Goal: Task Accomplishment & Management: Manage account settings

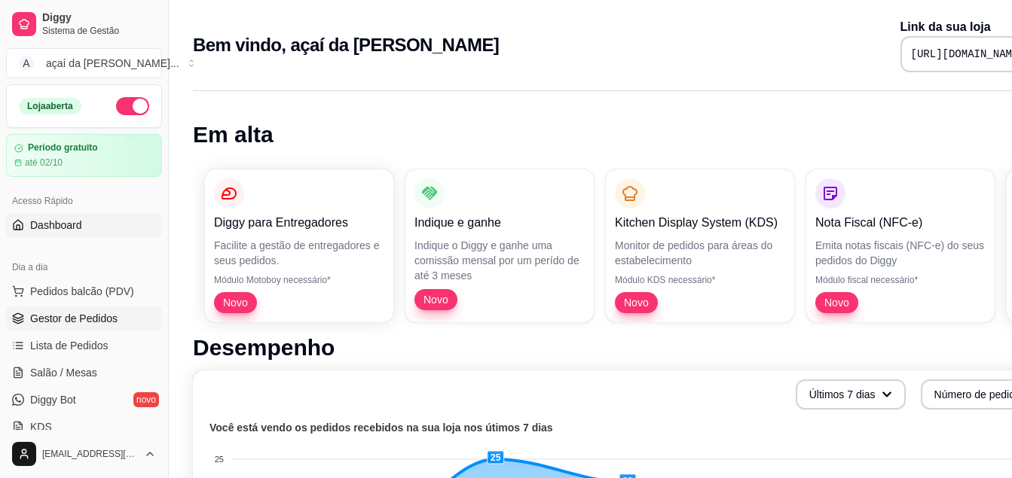
click at [38, 319] on span "Gestor de Pedidos" at bounding box center [73, 318] width 87 height 15
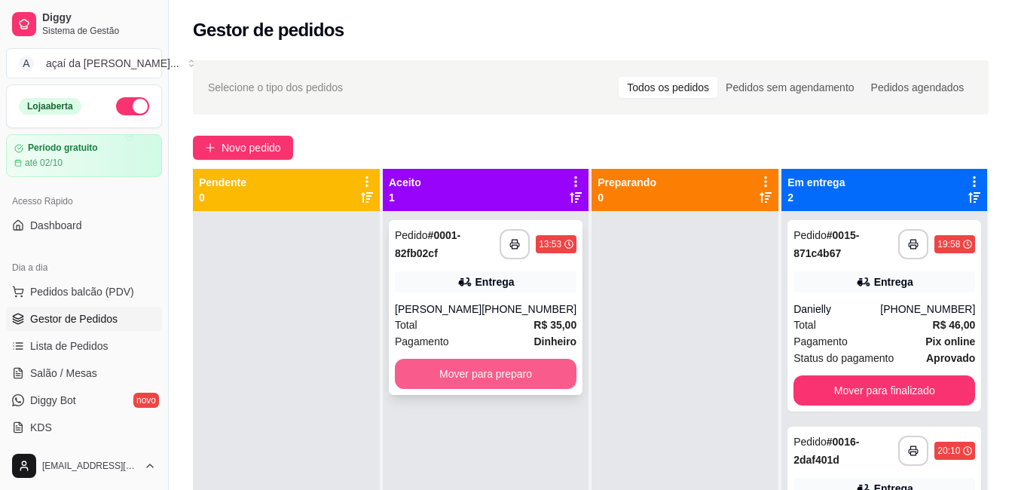
click at [533, 388] on button "Mover para preparo" at bounding box center [486, 374] width 182 height 30
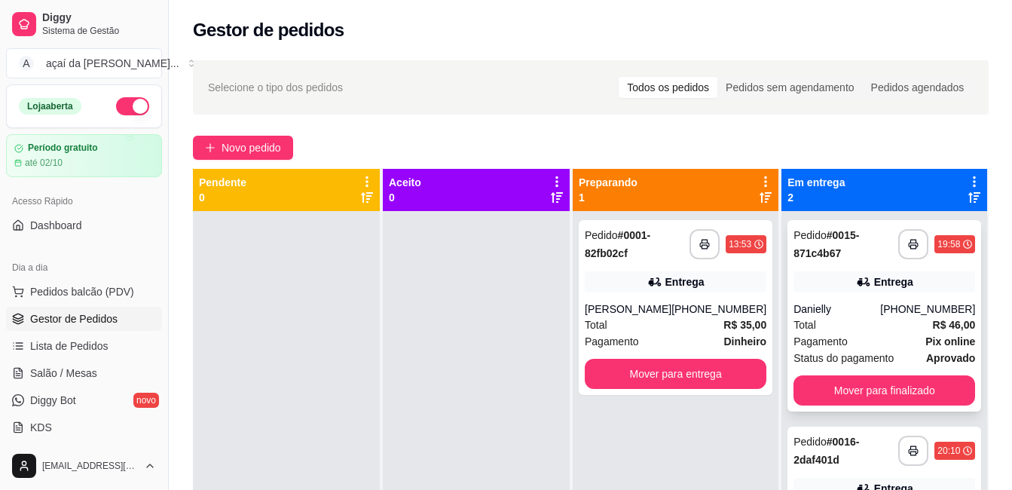
scroll to position [42, 0]
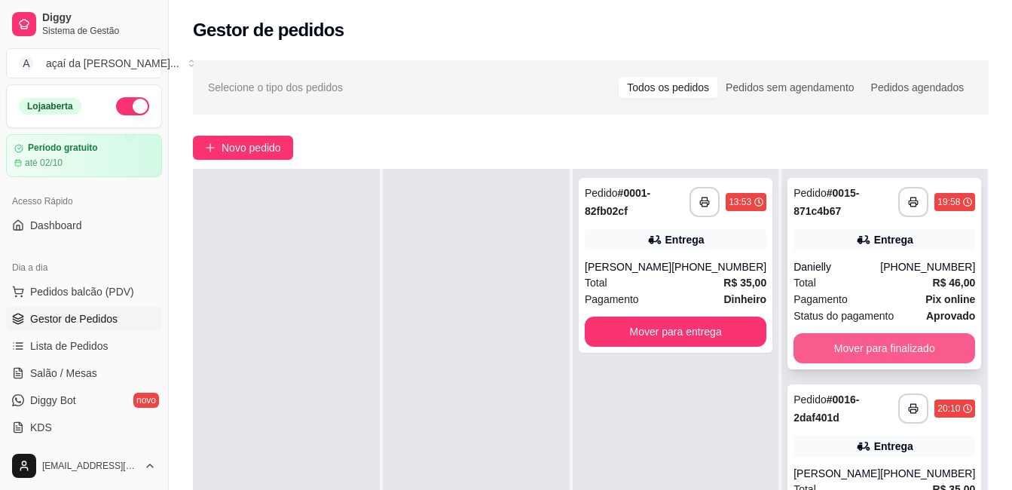
click at [891, 341] on button "Mover para finalizado" at bounding box center [884, 348] width 182 height 30
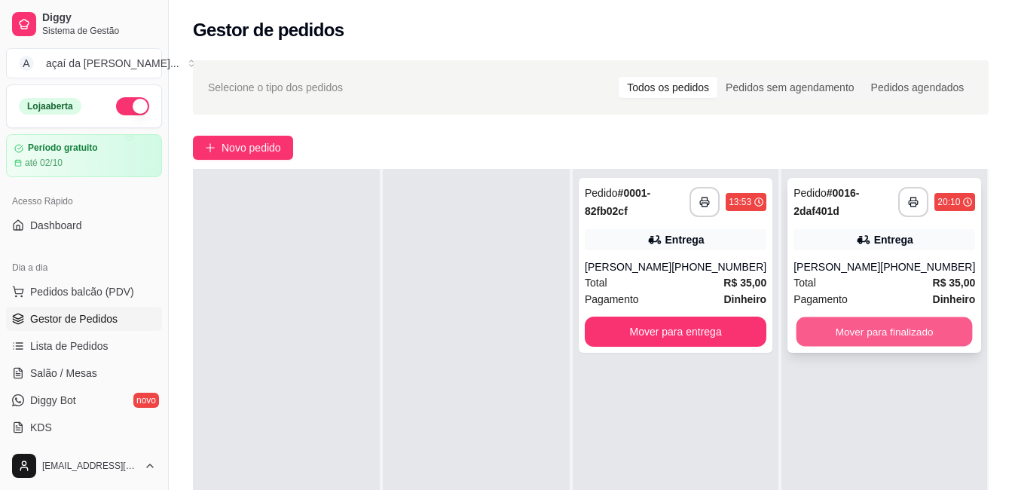
click at [888, 336] on button "Mover para finalizado" at bounding box center [884, 331] width 176 height 29
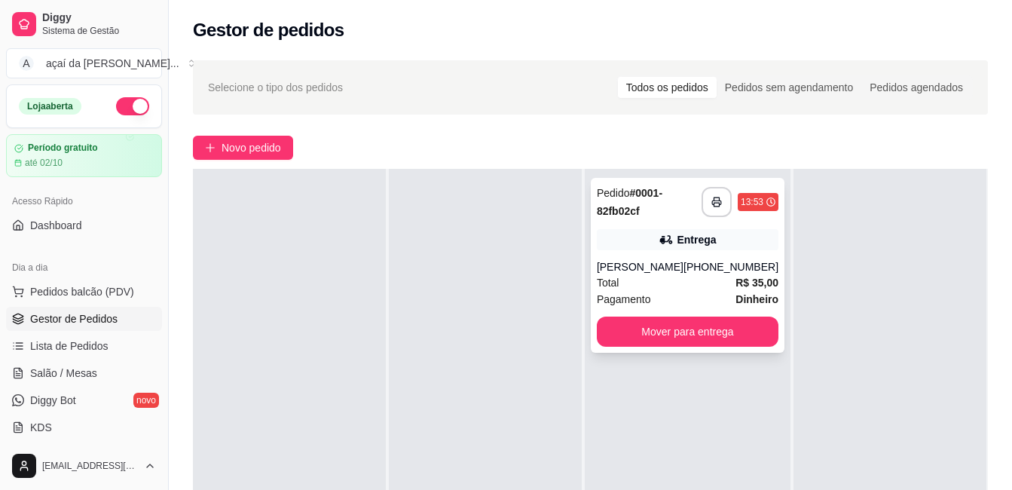
click at [683, 260] on div "[PERSON_NAME]" at bounding box center [640, 266] width 87 height 15
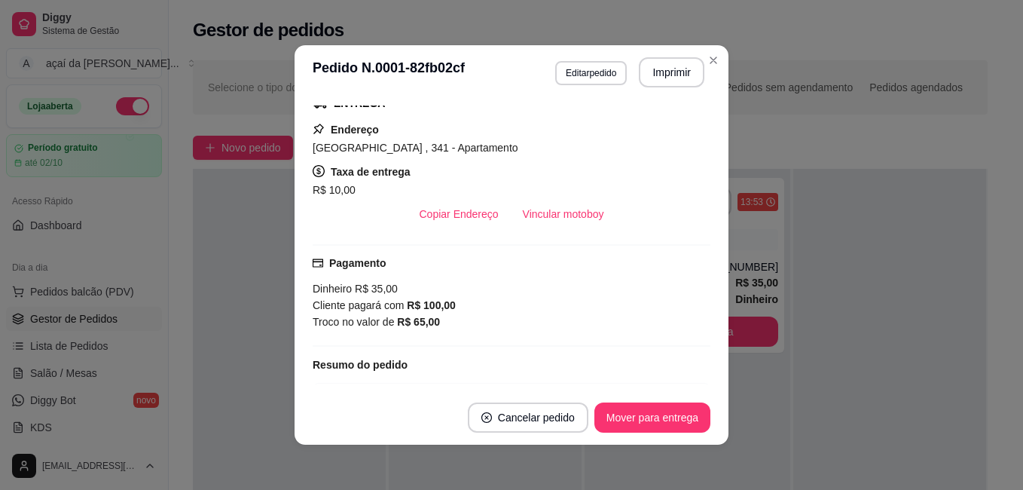
scroll to position [201, 0]
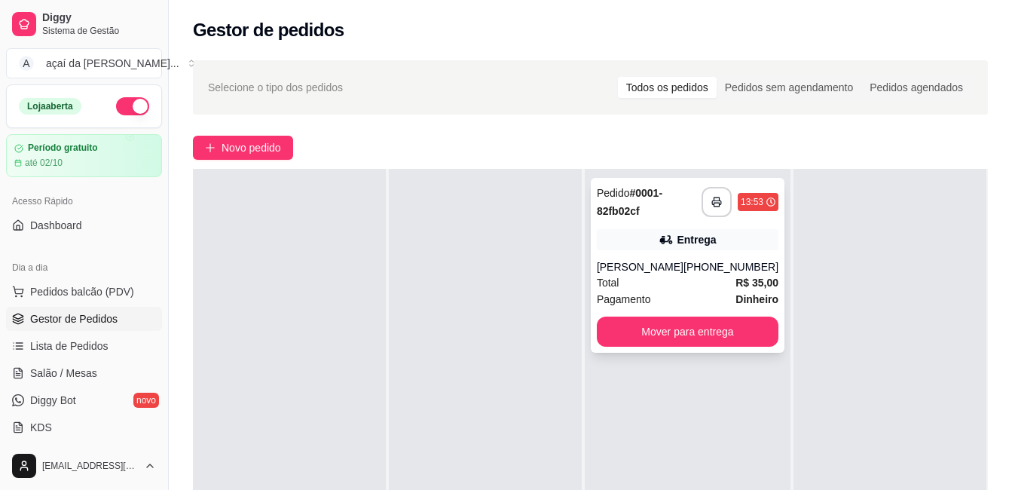
click at [640, 266] on div "[PERSON_NAME]" at bounding box center [640, 266] width 87 height 15
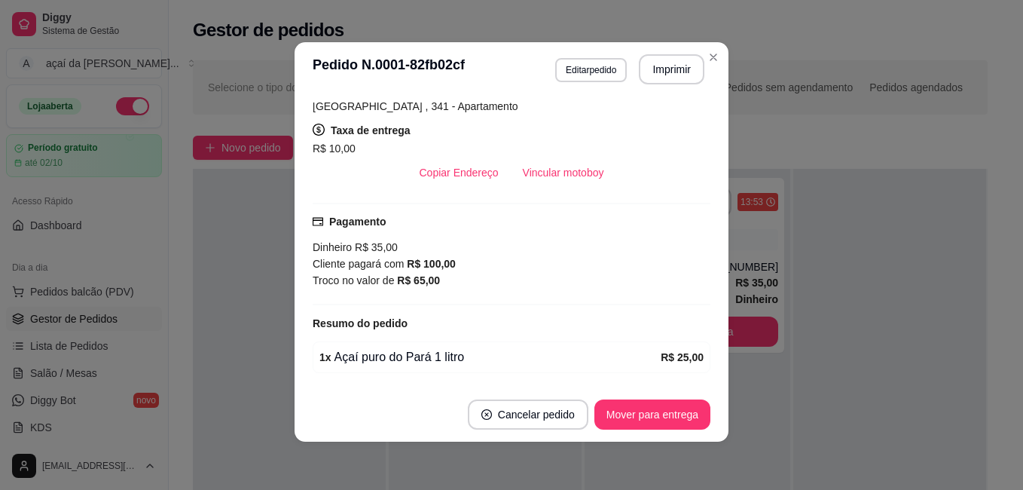
scroll to position [340, 0]
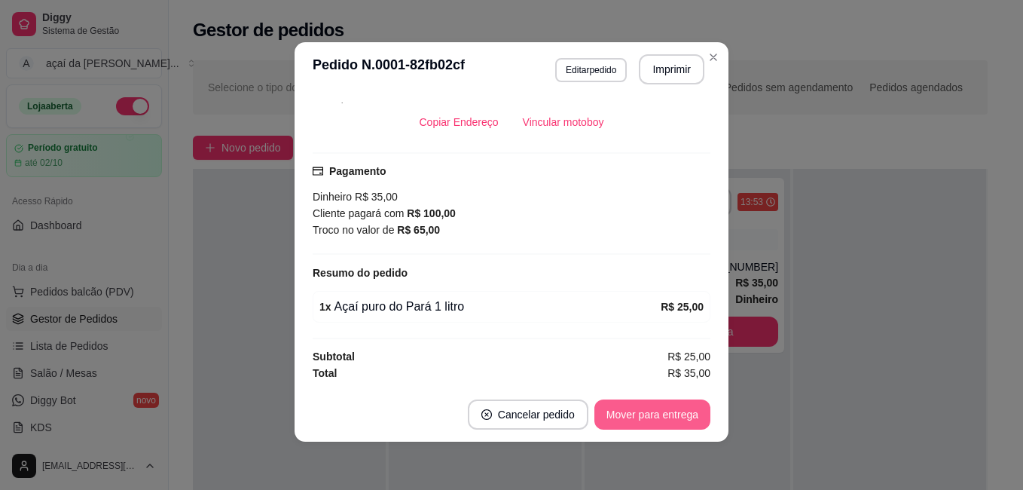
click at [668, 412] on button "Mover para entrega" at bounding box center [653, 414] width 116 height 30
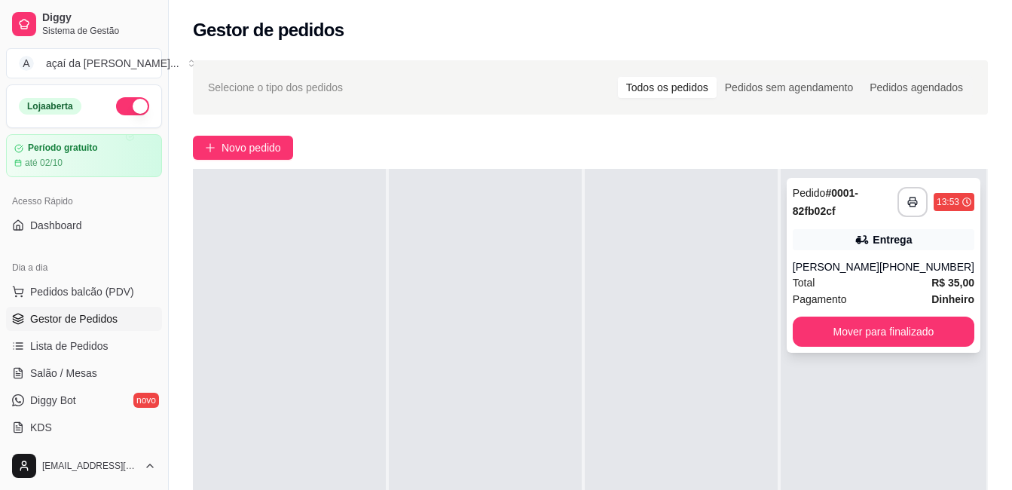
click at [809, 256] on div "**********" at bounding box center [884, 265] width 194 height 175
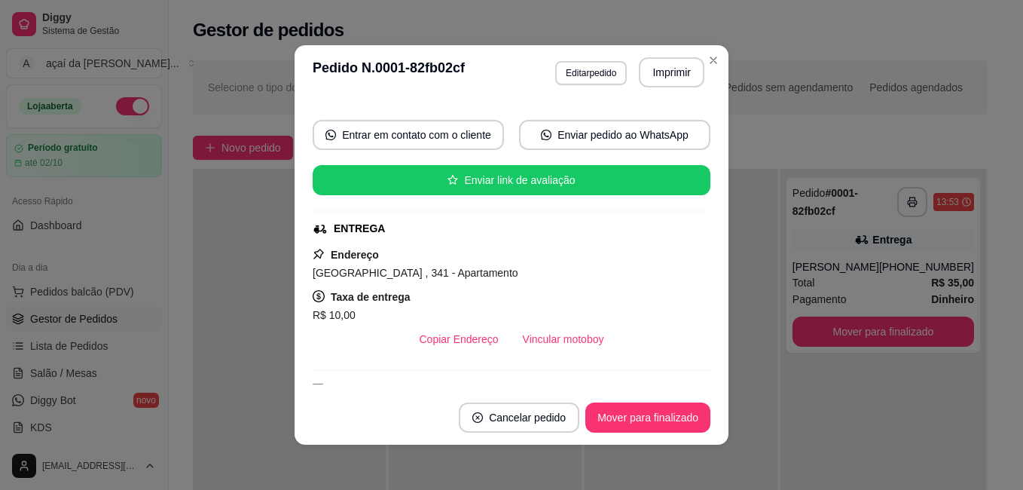
scroll to position [0, 0]
